Goal: Information Seeking & Learning: Learn about a topic

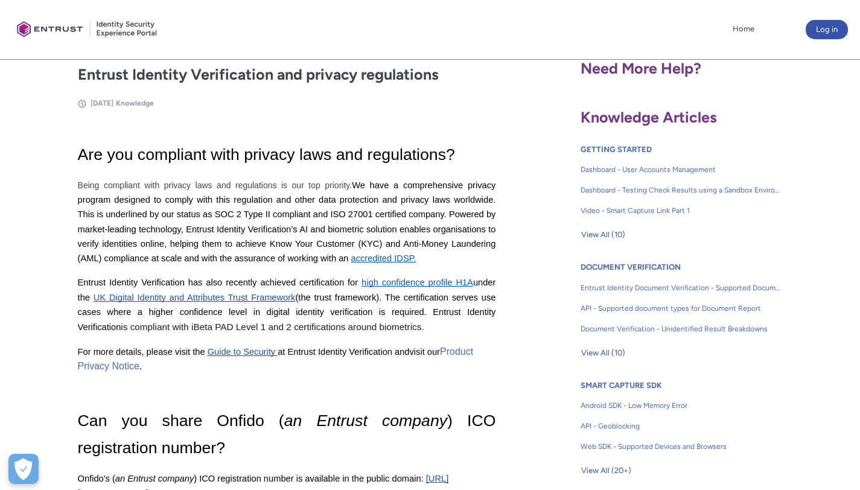
scroll to position [229, 0]
drag, startPoint x: 75, startPoint y: 211, endPoint x: 98, endPoint y: 214, distance: 23.7
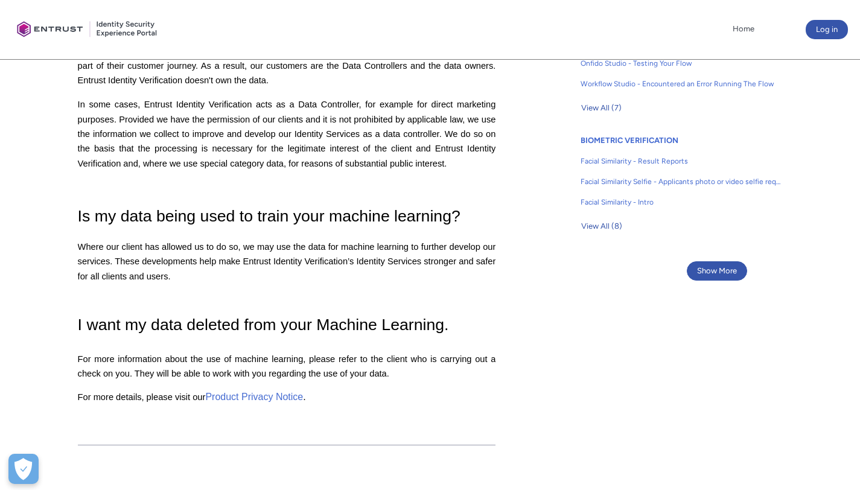
scroll to position [738, 0]
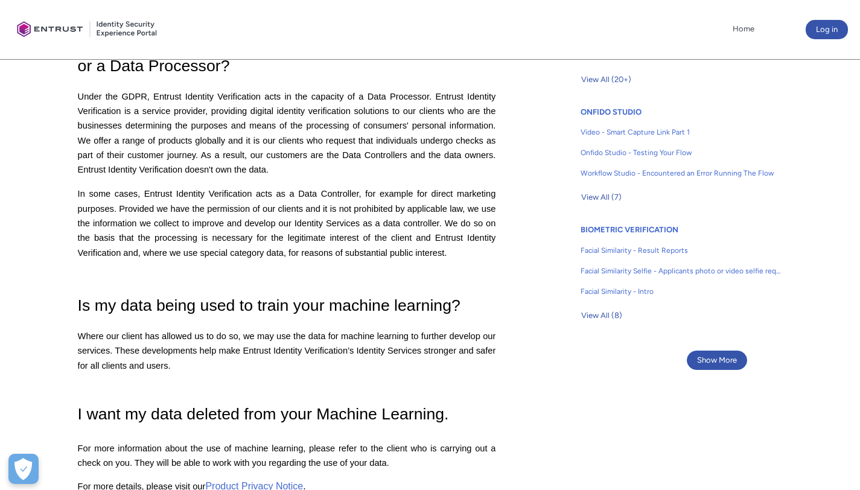
click at [201, 337] on span "Where our client has allowed us to do so, we may use the data for machine learn…" at bounding box center [288, 350] width 421 height 39
click at [201, 341] on span "Where our client has allowed us to do so, we may use the data for machine learn…" at bounding box center [288, 350] width 421 height 39
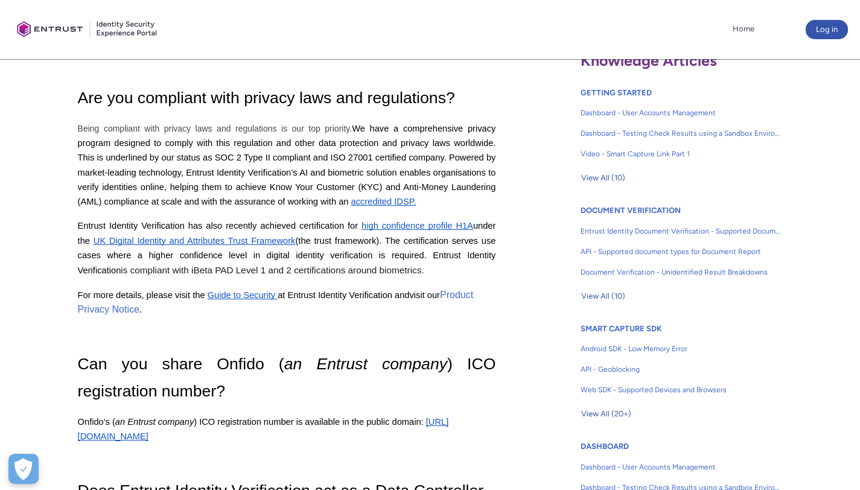
scroll to position [139, 0]
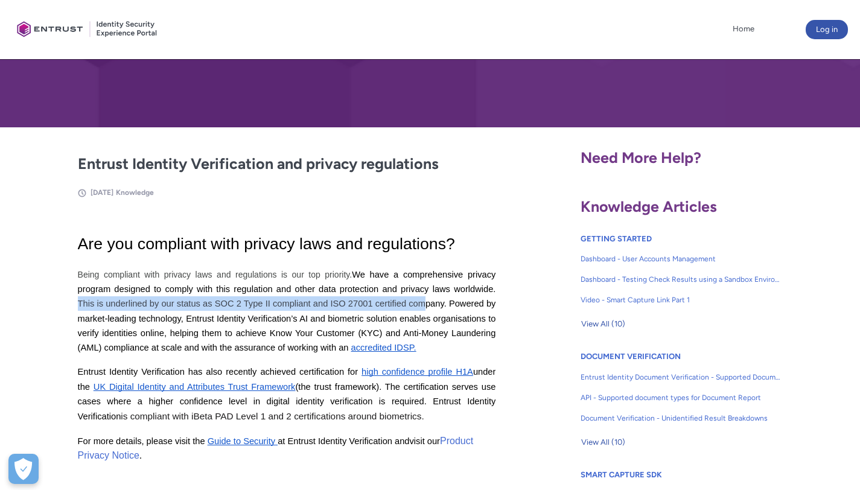
drag, startPoint x: 79, startPoint y: 299, endPoint x: 423, endPoint y: 303, distance: 344.2
click at [423, 303] on span "We have a comprehensive privacy program designed to comply with this regulation…" at bounding box center [288, 311] width 421 height 83
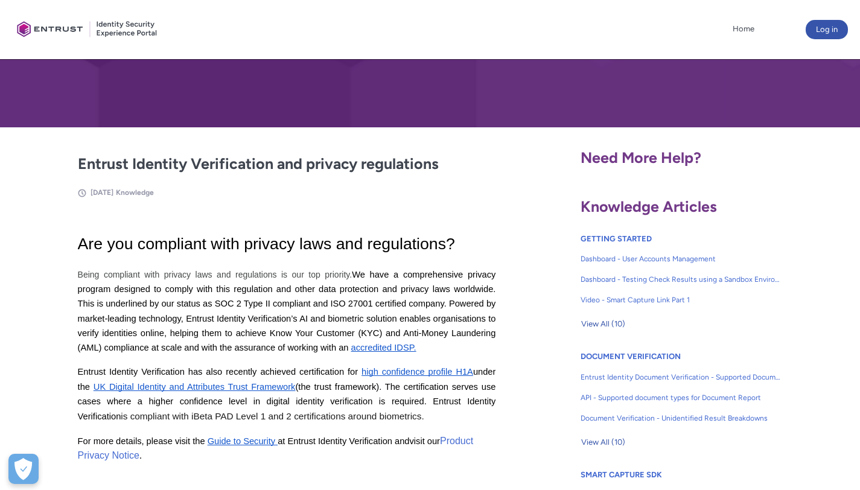
click at [464, 296] on p "Being compliant with privacy laws and regulations is our top priority. We have …" at bounding box center [287, 311] width 418 height 88
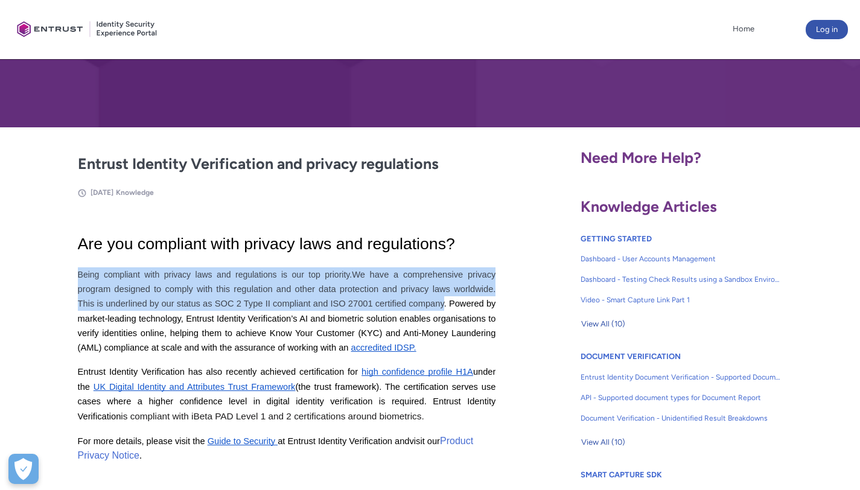
drag, startPoint x: 444, startPoint y: 303, endPoint x: 72, endPoint y: 280, distance: 372.1
copy p "Being compliant with privacy laws and regulations is our top priority. We have …"
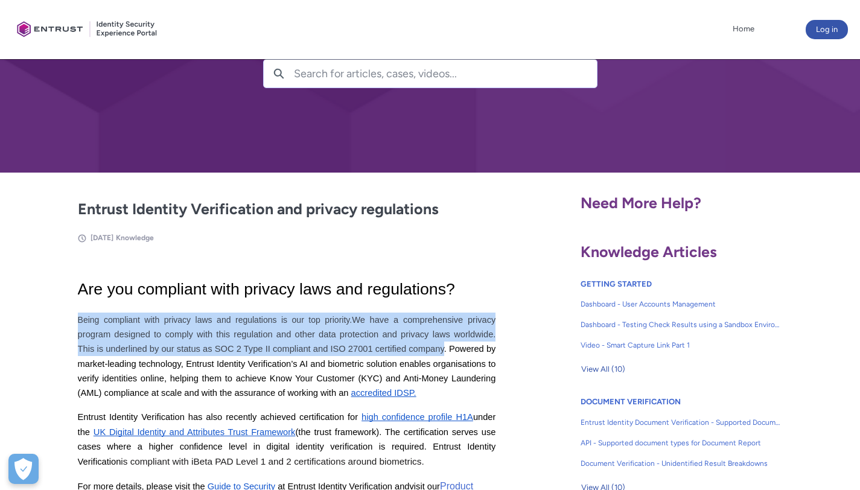
scroll to position [0, 0]
